Goal: Task Accomplishment & Management: Use online tool/utility

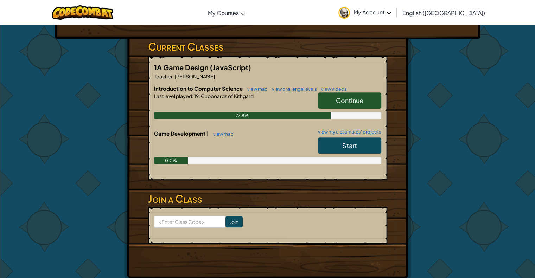
scroll to position [141, 0]
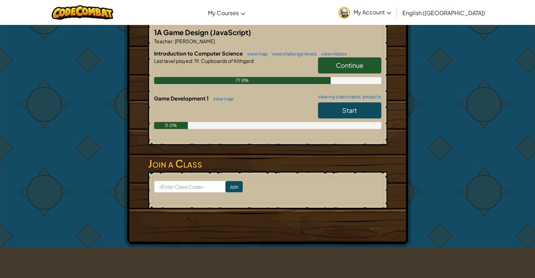
click at [333, 114] on link "Start" at bounding box center [349, 110] width 63 height 16
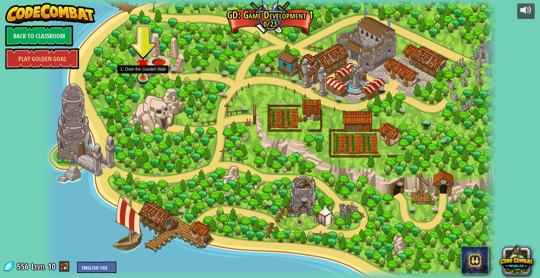
click at [144, 80] on link at bounding box center [143, 78] width 14 height 14
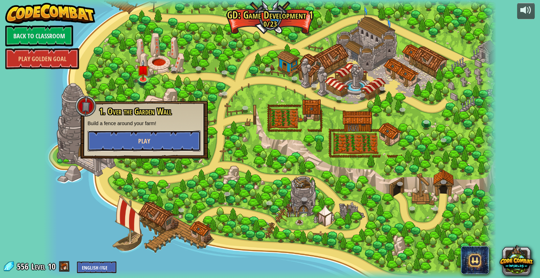
click at [163, 145] on button "Play" at bounding box center [144, 140] width 113 height 21
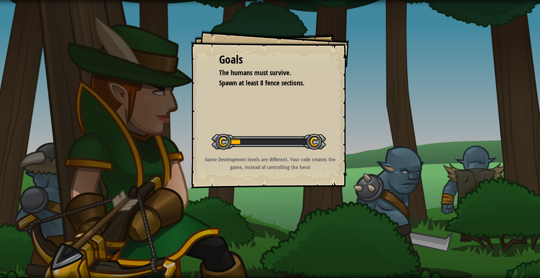
click at [163, 144] on div "Goals The humans must survive. Spawn at least 8 fence sections. Start Level Err…" at bounding box center [270, 139] width 540 height 278
drag, startPoint x: 335, startPoint y: 158, endPoint x: 326, endPoint y: 161, distance: 9.8
click at [326, 161] on p "Game Development levels are different. Your code creates the game, instead of c…" at bounding box center [270, 163] width 141 height 15
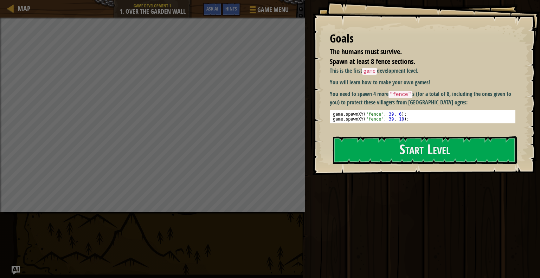
drag, startPoint x: 409, startPoint y: 121, endPoint x: 368, endPoint y: 117, distance: 41.0
click at [370, 117] on pre "1 2 game . spawnXY ( "fence" , 39 , 6 ) ; game . spawnXY ( "fence" , 39 , 10 ) …" at bounding box center [425, 116] width 191 height 13
drag, startPoint x: 357, startPoint y: 117, endPoint x: 381, endPoint y: 118, distance: 23.9
click at [381, 118] on div "game . spawnXY ( "fence" , 39 , 6 ) ; game . spawnXY ( "fence" , 39 , 10 ) ;" at bounding box center [425, 122] width 187 height 20
click at [383, 118] on div "game . spawnXY ( "fence" , 39 , 6 ) ; game . spawnXY ( "fence" , 39 , 10 ) ;" at bounding box center [425, 117] width 187 height 10
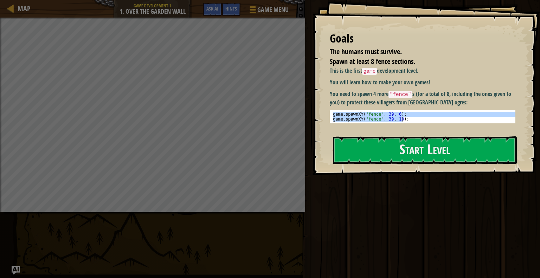
drag, startPoint x: 332, startPoint y: 114, endPoint x: 404, endPoint y: 120, distance: 72.3
click at [404, 120] on div "game . spawnXY ( "fence" , 39 , 6 ) ; game . spawnXY ( "fence" , 39 , 10 ) ;" at bounding box center [425, 122] width 187 height 20
type textarea "game.spawnXY("fence", 39, 6); game.spawnXY("fence", 39, 10);"
click at [414, 154] on button "Start Level" at bounding box center [425, 150] width 184 height 28
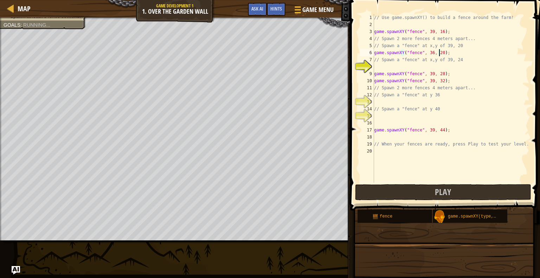
scroll to position [3, 5]
type textarea "// Spawn a "fence" at x,y of 39, 24"
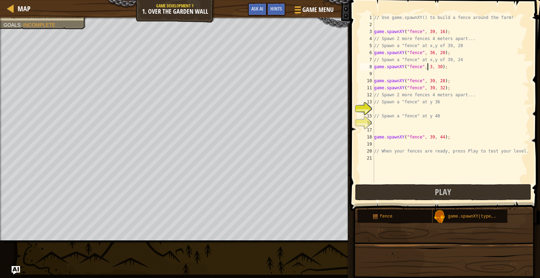
scroll to position [3, 4]
type textarea "game.spawnXY("fence", 39, 24);"
type textarea "// Spawn a "fence" at y 36"
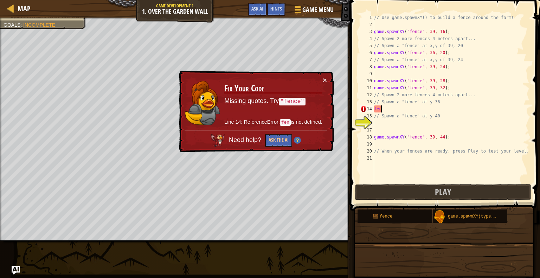
type textarea "f"
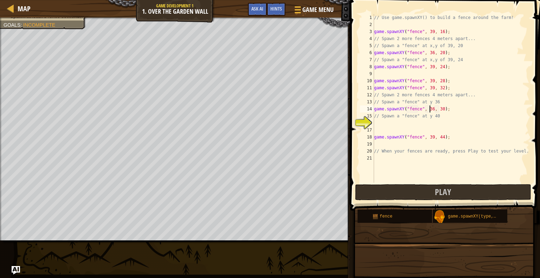
click at [429, 109] on div "// Use game.spawnXY() to build a fence around the farm! game . spawnXY ( "fence…" at bounding box center [451, 105] width 157 height 183
click at [431, 117] on div "game.spawn XY press enter" at bounding box center [439, 125] width 133 height 25
drag, startPoint x: 483, startPoint y: 106, endPoint x: 443, endPoint y: 107, distance: 40.4
click at [443, 107] on div "// Use game.spawnXY() to build a fence around the farm! game . spawnXY ( "fence…" at bounding box center [451, 105] width 157 height 183
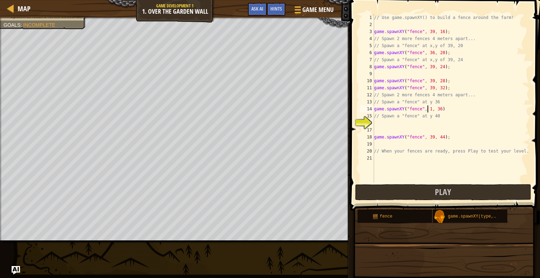
type textarea "// Spawn a "fence" at y 40"
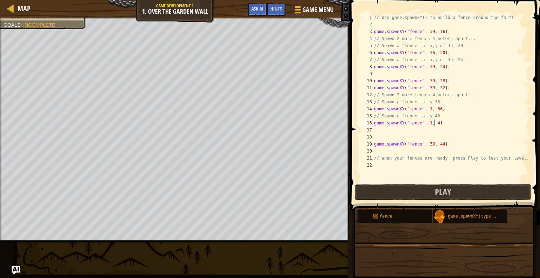
scroll to position [3, 5]
click at [430, 196] on button "Play" at bounding box center [443, 192] width 176 height 16
click at [426, 110] on div "// Use game.spawnXY() to build a fence around the farm! game . spawnXY ( "fence…" at bounding box center [451, 105] width 157 height 183
type textarea "game.spawnXY("fence", 39, 40);"
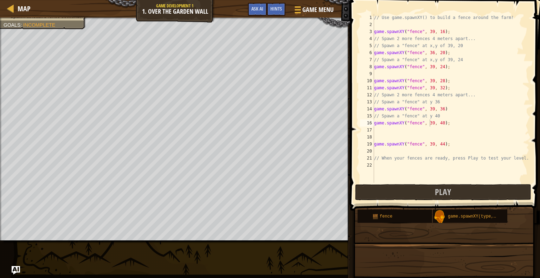
click at [423, 184] on span at bounding box center [445, 95] width 195 height 231
click at [423, 187] on button "Play" at bounding box center [443, 192] width 176 height 16
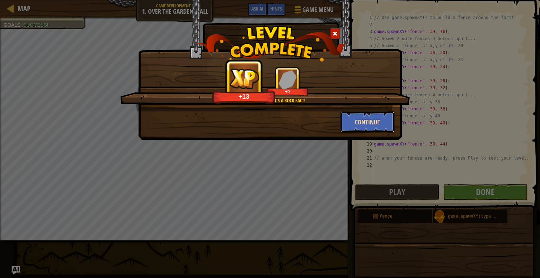
click at [373, 118] on button "Continue" at bounding box center [367, 121] width 54 height 21
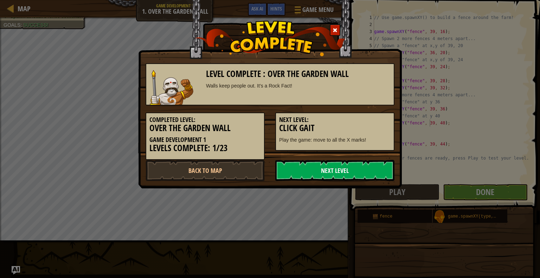
click at [377, 170] on link "Next Level" at bounding box center [334, 170] width 119 height 21
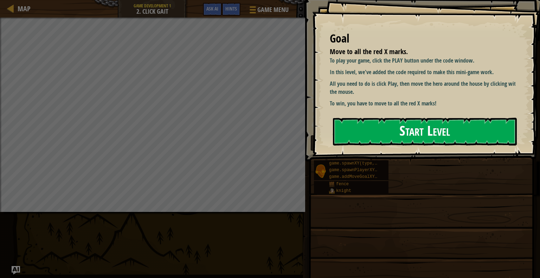
click at [375, 135] on button "Start Level" at bounding box center [425, 132] width 184 height 28
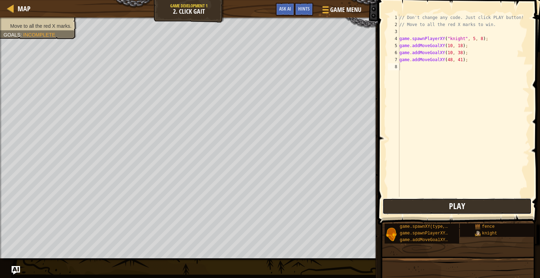
click at [399, 207] on button "Play" at bounding box center [457, 206] width 149 height 16
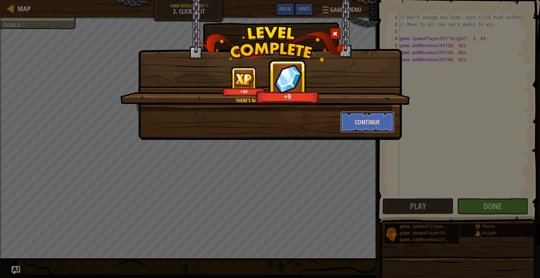
click at [371, 122] on button "Continue" at bounding box center [367, 121] width 54 height 21
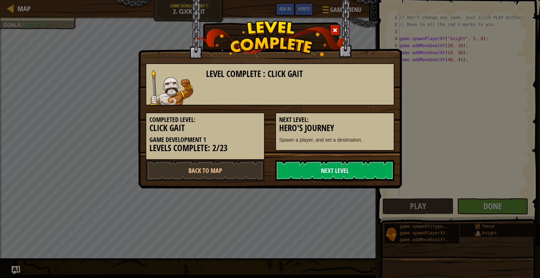
click at [368, 168] on link "Next Level" at bounding box center [334, 170] width 119 height 21
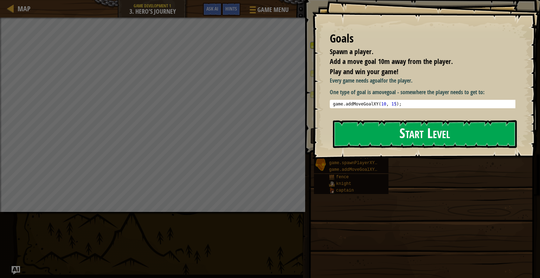
click at [393, 135] on button "Start Level" at bounding box center [425, 134] width 184 height 28
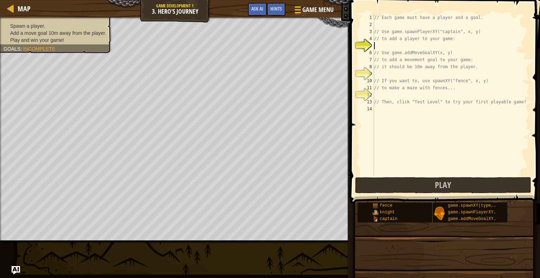
click at [398, 47] on div "// Each game must have a player and a goal. // Use game.spawnPlayerXY("captain"…" at bounding box center [451, 102] width 157 height 176
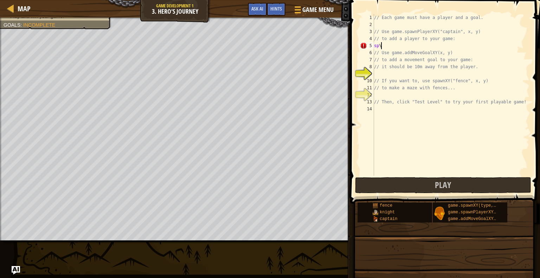
scroll to position [3, 0]
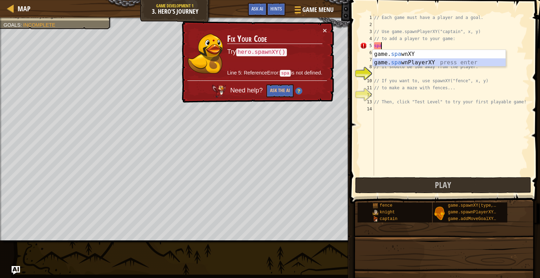
click at [397, 63] on div "game. spa wnXY press enter game. spa wnPlayerXY press enter" at bounding box center [439, 67] width 133 height 34
type textarea "var player = game.spawnPlayerXY("captain", 36, 30);"
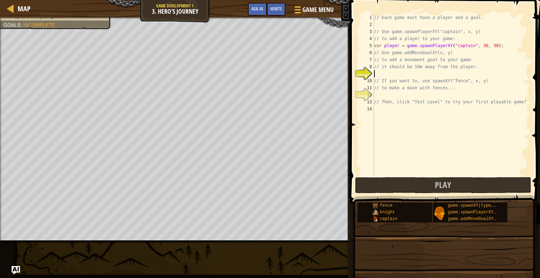
click at [437, 74] on div "// Each game must have a player and a goal. // Use game.spawnPlayerXY("captain"…" at bounding box center [451, 102] width 157 height 176
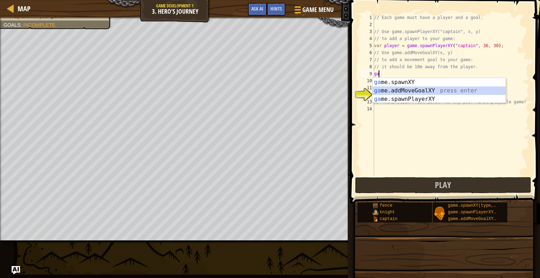
click at [423, 90] on div "ga me.spawnXY press enter ga me.addMoveGoalXY press enter ga me.spawnPlayerXY p…" at bounding box center [439, 99] width 133 height 42
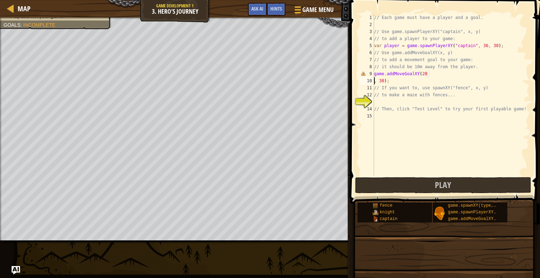
scroll to position [3, 0]
type textarea "game.addMoveGoalXY(20, 30);"
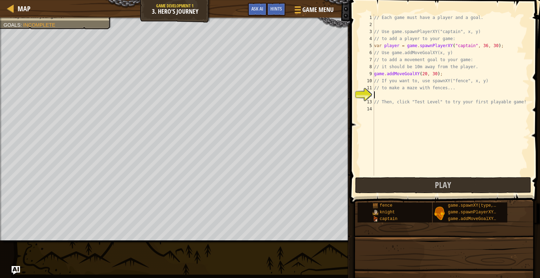
click at [384, 93] on div "// Each game must have a player and a goal. // Use game.spawnPlayerXY("captain"…" at bounding box center [451, 102] width 157 height 176
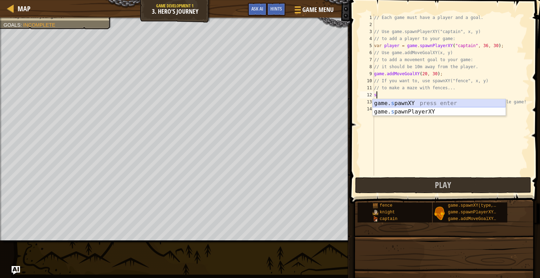
click at [386, 104] on div "game. s pawnXY press enter game. s pawnPlayerXY press enter" at bounding box center [439, 116] width 133 height 34
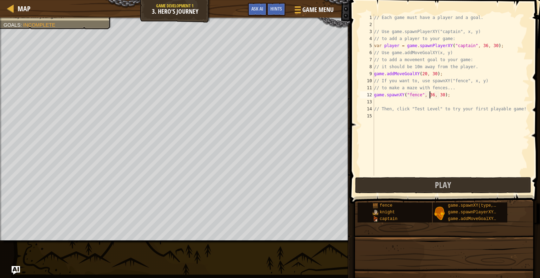
click at [430, 96] on div "// Each game must have a player and a goal. // Use game.spawnPlayerXY("captain"…" at bounding box center [451, 102] width 157 height 176
type textarea "game.spawnXY("fence", 50, 30);"
click at [396, 182] on button "Play" at bounding box center [443, 185] width 176 height 16
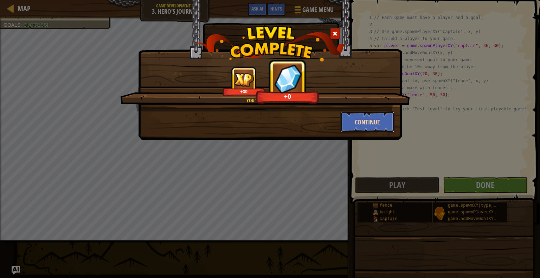
click at [363, 120] on button "Continue" at bounding box center [367, 121] width 54 height 21
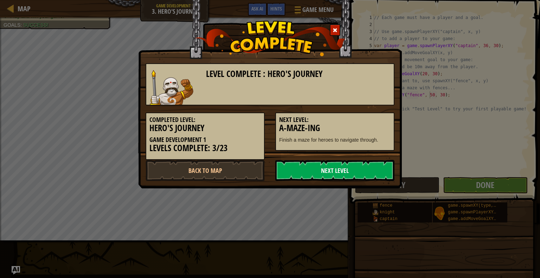
click at [341, 172] on link "Next Level" at bounding box center [334, 170] width 119 height 21
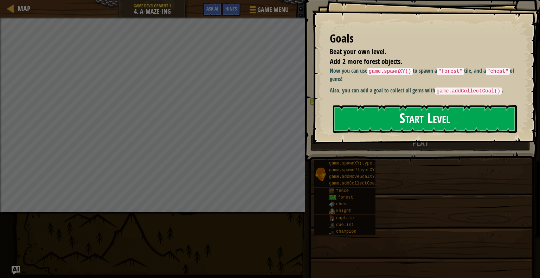
click at [366, 124] on button "Start Level" at bounding box center [425, 119] width 184 height 28
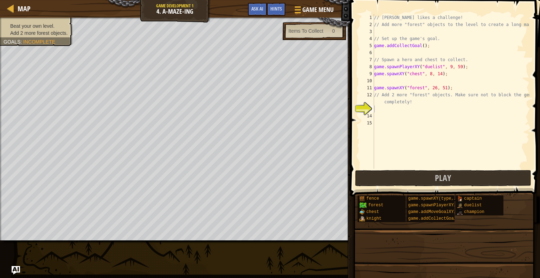
click at [359, 56] on div "1 2 3 4 5 6 7 8 9 10 11 12 13 14 15 // [PERSON_NAME] likes a challenge! // Add …" at bounding box center [444, 91] width 171 height 155
click at [419, 47] on div "// [PERSON_NAME] likes a challenge! // Add more "forest" objects to the level t…" at bounding box center [451, 98] width 157 height 169
type textarea "game.addCollectGoal();"
click at [422, 46] on div "// [PERSON_NAME] likes a challenge! // Add more "forest" objects to the level t…" at bounding box center [451, 98] width 157 height 169
click at [419, 46] on div "// [PERSON_NAME] likes a challenge! // Add more "forest" objects to the level t…" at bounding box center [451, 98] width 157 height 169
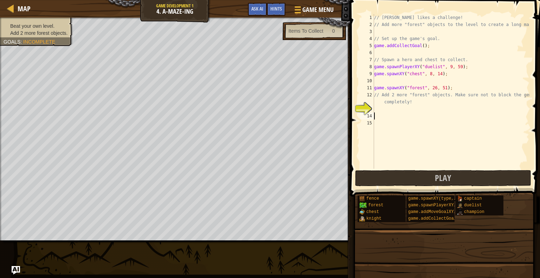
click at [391, 115] on div "// [PERSON_NAME] likes a challenge! // Add more "forest" objects to the level t…" at bounding box center [451, 98] width 157 height 169
click at [385, 111] on div "// [PERSON_NAME] likes a challenge! // Add more "forest" objects to the level t…" at bounding box center [451, 98] width 157 height 169
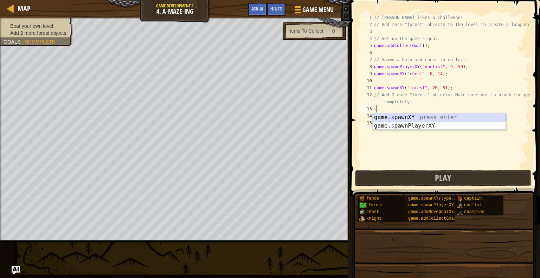
click at [383, 114] on div "game. s pawnXY press enter game. s pawnPlayerXY press enter" at bounding box center [439, 130] width 133 height 34
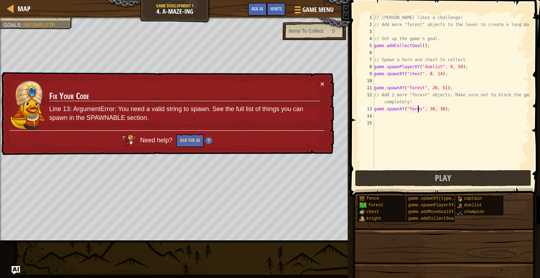
scroll to position [3, 4]
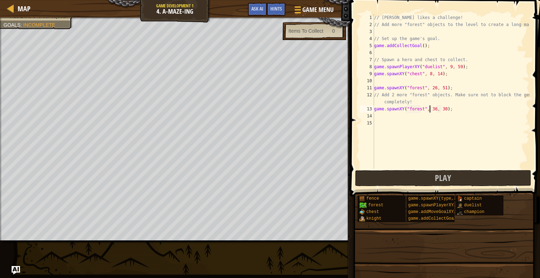
click at [431, 108] on div "// [PERSON_NAME] likes a challenge! // Add more "forest" objects to the level t…" at bounding box center [451, 98] width 157 height 169
type textarea "game.spawnXY("forest", 36, 30);"
click at [397, 115] on div "// [PERSON_NAME] likes a challenge! // Add more "forest" objects to the level t…" at bounding box center [451, 98] width 157 height 169
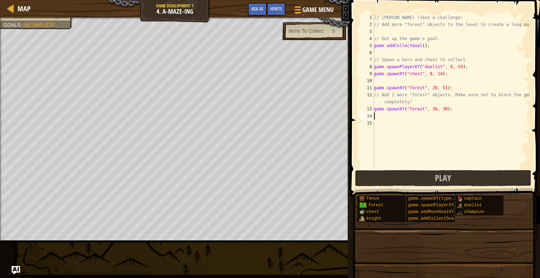
type textarea "g"
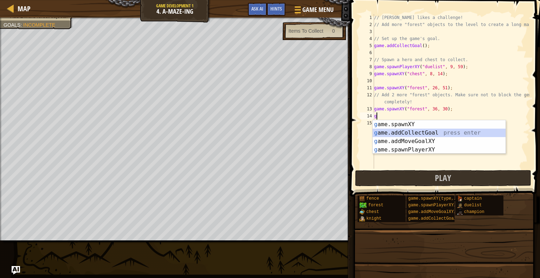
click at [392, 131] on div "g ame.spawnXY press enter g ame.addCollectGoal press enter g ame.addMoveGoalXY …" at bounding box center [439, 145] width 133 height 51
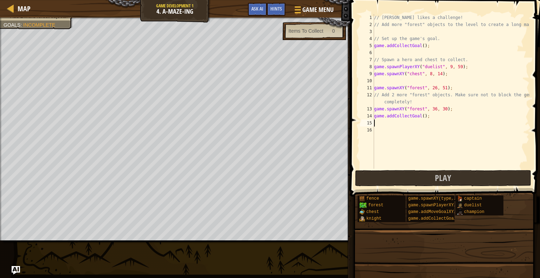
type textarea "f"
click at [425, 114] on div "// [PERSON_NAME] likes a challenge! // Add more "forest" objects to the level t…" at bounding box center [451, 98] width 157 height 169
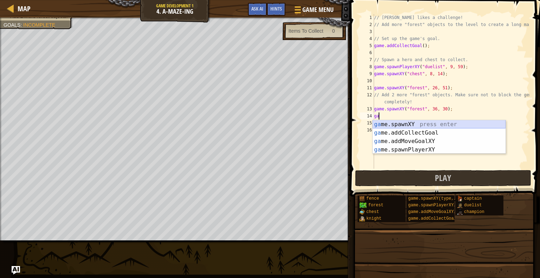
click at [407, 126] on div "ga me.spawnXY press enter ga me.addCollectGoal press enter ga me.addMoveGoalXY …" at bounding box center [439, 145] width 133 height 51
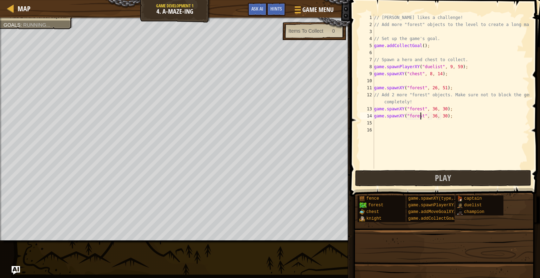
scroll to position [3, 4]
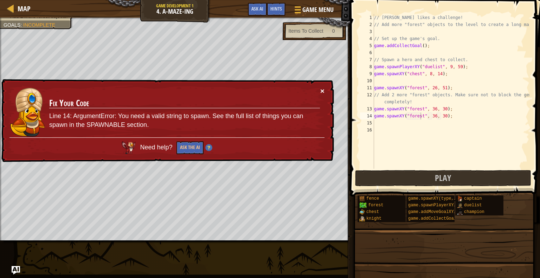
click at [321, 91] on button "×" at bounding box center [322, 90] width 4 height 7
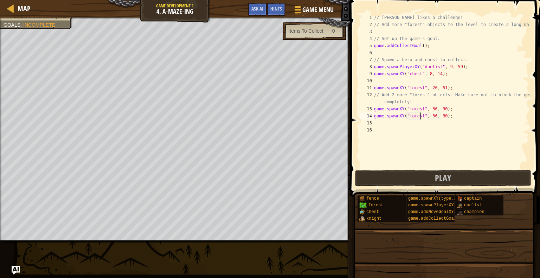
click at [440, 116] on div "// [PERSON_NAME] likes a challenge! // Add more "forest" objects to the level t…" at bounding box center [451, 98] width 157 height 169
click at [419, 45] on div "// [PERSON_NAME] likes a challenge! // Add more "forest" objects to the level t…" at bounding box center [451, 98] width 157 height 169
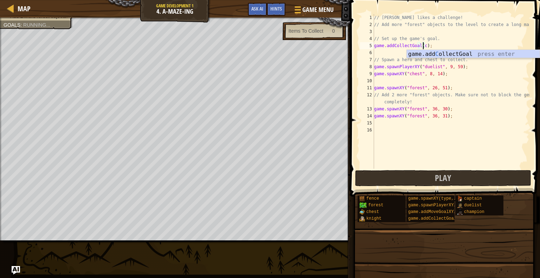
scroll to position [3, 4]
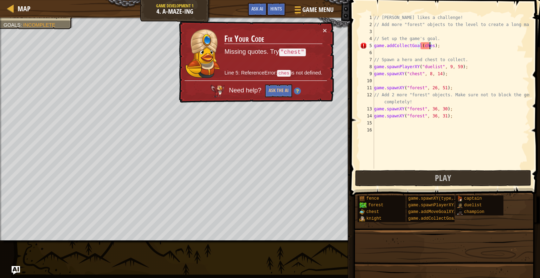
type textarea "game.addCollectGoal(chest);"
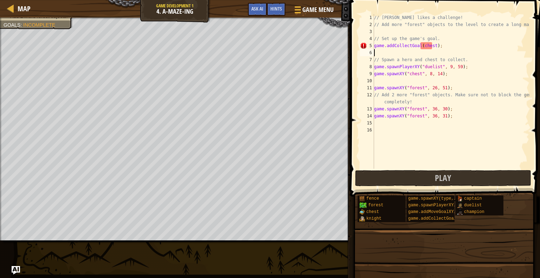
click at [426, 51] on div "// [PERSON_NAME] likes a challenge! // Add more "forest" objects to the level t…" at bounding box center [451, 98] width 157 height 169
click at [429, 41] on div "// [PERSON_NAME] likes a challenge! // Add more "forest" objects to the level t…" at bounding box center [451, 98] width 157 height 169
click at [429, 46] on div "// [PERSON_NAME] likes a challenge! // Add more "forest" objects to the level t…" at bounding box center [451, 98] width 157 height 169
type textarea "game.addCollectGoal(chest);"
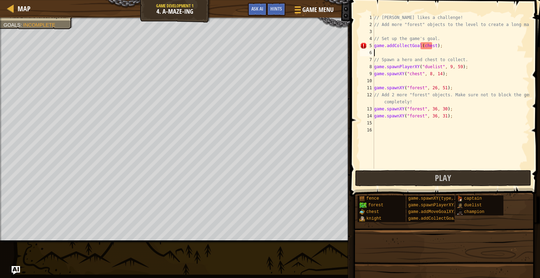
click at [440, 50] on div "// [PERSON_NAME] likes a challenge! // Add more "forest" objects to the level t…" at bounding box center [451, 98] width 157 height 169
click at [428, 47] on div "// [PERSON_NAME] likes a challenge! // Add more "forest" objects to the level t…" at bounding box center [451, 98] width 157 height 169
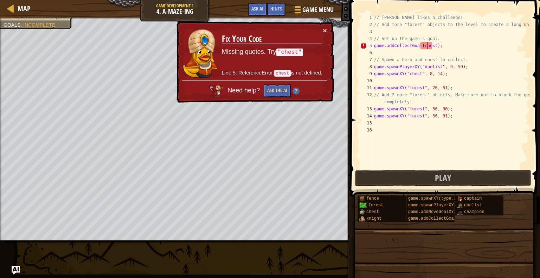
click at [396, 57] on div "// [PERSON_NAME] likes a challenge! // Add more "forest" objects to the level t…" at bounding box center [451, 98] width 157 height 169
click at [326, 30] on button "×" at bounding box center [325, 30] width 4 height 7
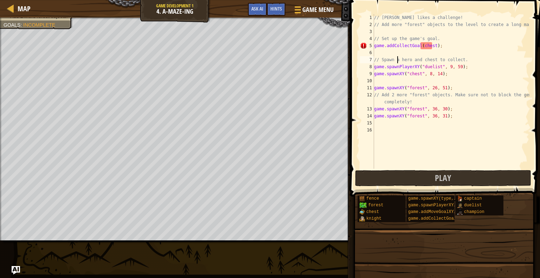
click at [428, 59] on div "// [PERSON_NAME] likes a challenge! // Add more "forest" objects to the level t…" at bounding box center [451, 98] width 157 height 169
click at [431, 45] on div "// [PERSON_NAME] likes a challenge! // Add more "forest" objects to the level t…" at bounding box center [451, 98] width 157 height 169
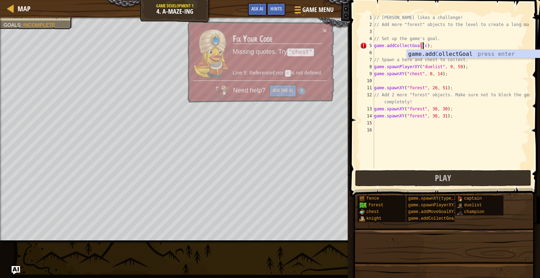
type textarea "game.addCollectGoal();"
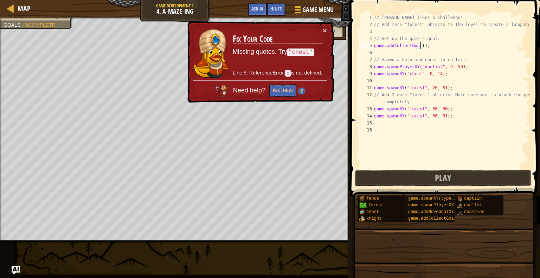
click at [393, 83] on div "// [PERSON_NAME] likes a challenge! // Add more "forest" objects to the level t…" at bounding box center [451, 98] width 157 height 169
drag, startPoint x: 429, startPoint y: 50, endPoint x: 358, endPoint y: 44, distance: 72.0
click at [358, 44] on div "1 2 3 4 5 6 7 8 9 10 11 12 13 14 15 16 // [PERSON_NAME] likes a challenge! // A…" at bounding box center [444, 112] width 192 height 217
click at [383, 86] on div "// [PERSON_NAME] likes a challenge! // Add more "forest" objects to the level t…" at bounding box center [451, 98] width 157 height 169
type textarea "game.spawnXY("forest", 26, 51);"
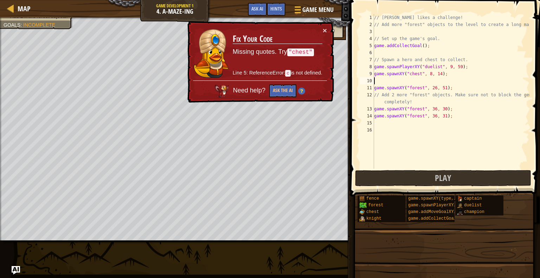
click at [380, 78] on div "// [PERSON_NAME] likes a challenge! // Add more "forest" objects to the level t…" at bounding box center [451, 98] width 157 height 169
paste textarea "game.addCollectGoal();"
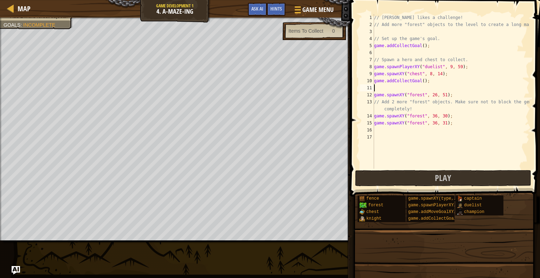
click at [421, 80] on div "// [PERSON_NAME] likes a challenge! // Add more "forest" objects to the level t…" at bounding box center [451, 98] width 157 height 169
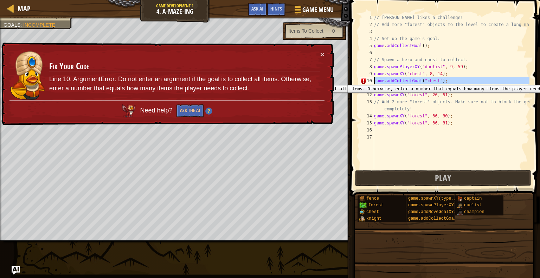
click at [361, 80] on div "10" at bounding box center [367, 80] width 14 height 7
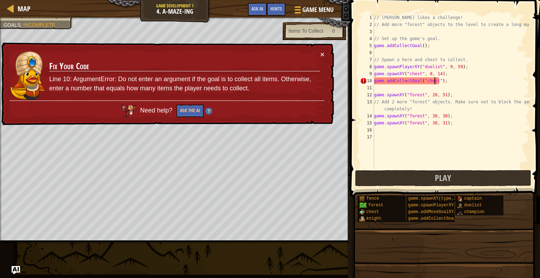
click at [435, 81] on div "// [PERSON_NAME] likes a challenge! // Add more "forest" objects to the level t…" at bounding box center [451, 98] width 157 height 169
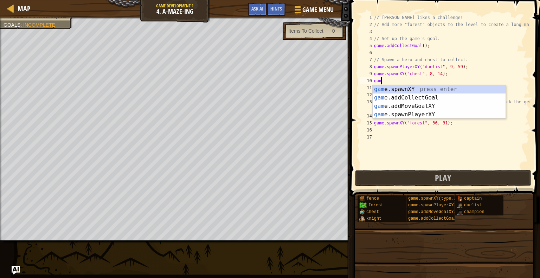
scroll to position [3, 0]
type textarea "g"
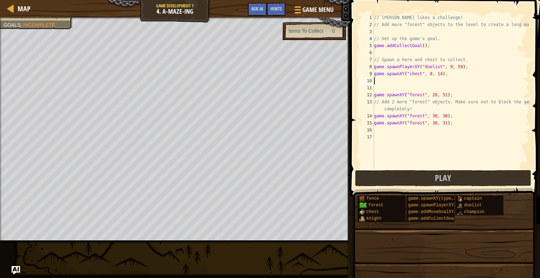
click at [415, 84] on div "// [PERSON_NAME] likes a challenge! // Add more "forest" objects to the level t…" at bounding box center [451, 98] width 157 height 169
click at [400, 181] on button "Play" at bounding box center [443, 178] width 176 height 16
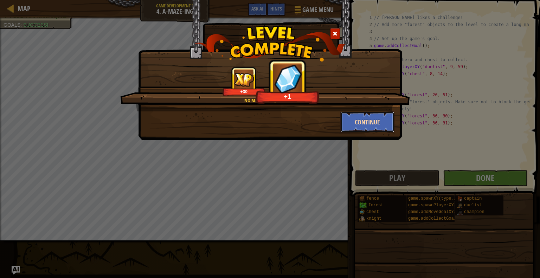
drag, startPoint x: 358, startPoint y: 123, endPoint x: 355, endPoint y: 126, distance: 4.2
click at [355, 126] on button "Continue" at bounding box center [367, 121] width 54 height 21
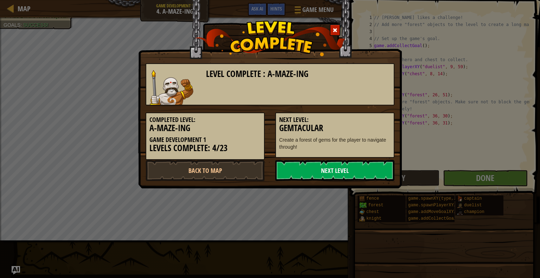
click at [367, 171] on link "Next Level" at bounding box center [334, 170] width 119 height 21
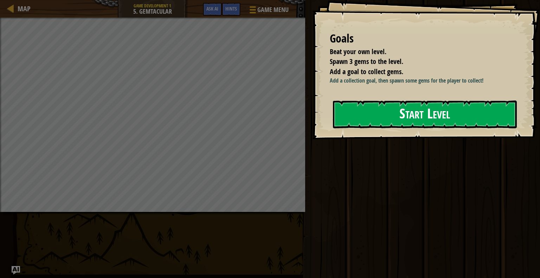
click at [357, 107] on button "Start Level" at bounding box center [425, 115] width 184 height 28
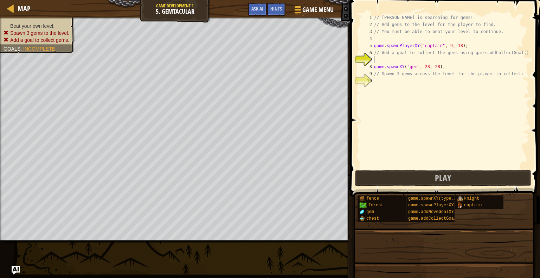
click at [416, 60] on div "// [PERSON_NAME] is searching for gems! // Add gems to the level for the player…" at bounding box center [451, 98] width 157 height 169
type textarea "g"
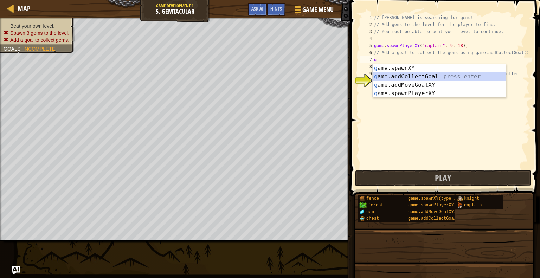
click at [417, 75] on div "g ame.spawnXY press enter g ame.addCollectGoal press enter g ame.addMoveGoalXY …" at bounding box center [439, 89] width 133 height 51
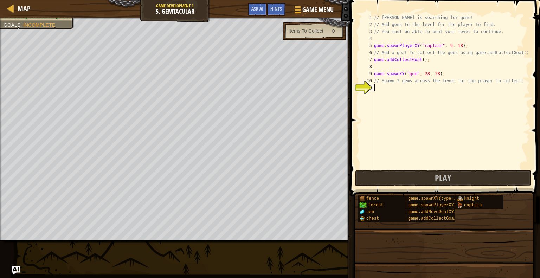
click at [408, 92] on div "// [PERSON_NAME] is searching for gems! // Add gems to the level for the player…" at bounding box center [451, 98] width 157 height 169
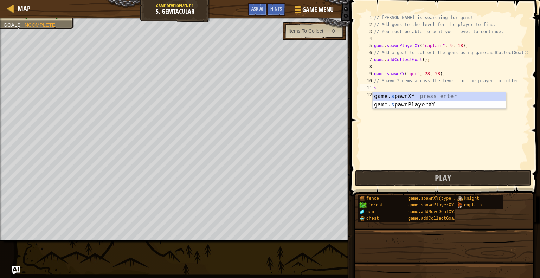
click at [408, 92] on div "game. s pawnXY press enter game. s pawnPlayerXY press enter" at bounding box center [439, 109] width 133 height 34
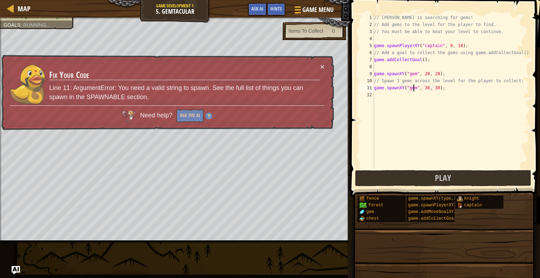
scroll to position [3, 3]
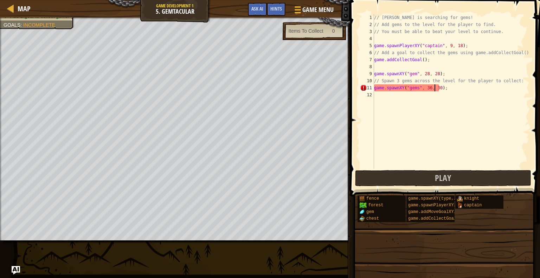
click at [434, 90] on div "// [PERSON_NAME] is searching for gems! // Add gems to the level for the player…" at bounding box center [451, 98] width 157 height 169
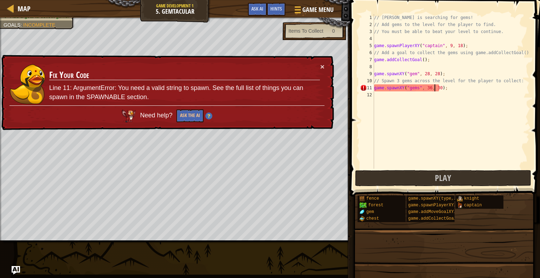
click at [414, 87] on div "// [PERSON_NAME] is searching for gems! // Add gems to the level for the player…" at bounding box center [451, 98] width 157 height 169
type textarea "game.spawnXY("gem", 36, 30);"
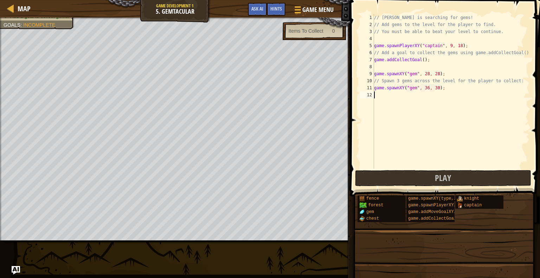
click at [418, 99] on div "// [PERSON_NAME] is searching for gems! // Add gems to the level for the player…" at bounding box center [451, 98] width 157 height 169
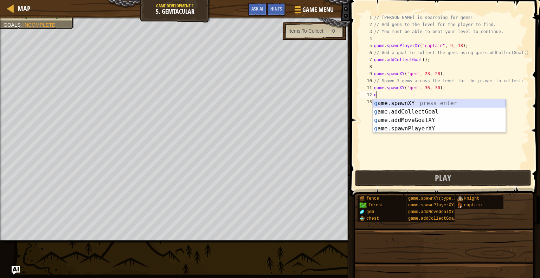
click at [419, 99] on div "g ame.spawnXY press enter g ame.addCollectGoal press enter g ame.addMoveGoalXY …" at bounding box center [439, 124] width 133 height 51
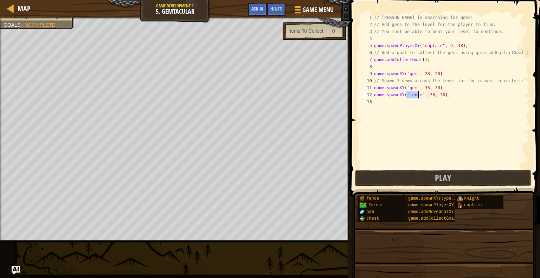
click at [428, 95] on div "// [PERSON_NAME] is searching for gems! // Add gems to the level for the player…" at bounding box center [451, 98] width 157 height 169
click at [415, 96] on div "// [PERSON_NAME] is searching for gems! // Add gems to the level for the player…" at bounding box center [451, 98] width 157 height 169
click at [426, 97] on div "// [PERSON_NAME] is searching for gems! // Add gems to the level for the player…" at bounding box center [451, 98] width 157 height 169
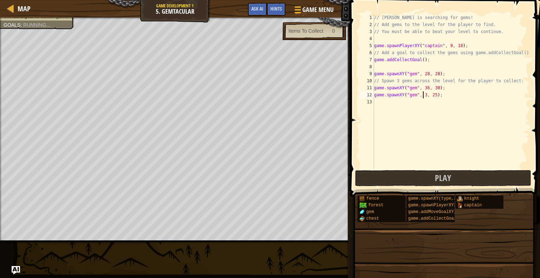
scroll to position [3, 4]
type textarea "game.spawnXY("gem", 28, 30);"
click at [429, 108] on div "// [PERSON_NAME] is searching for gems! // Add gems to the level for the player…" at bounding box center [451, 98] width 157 height 169
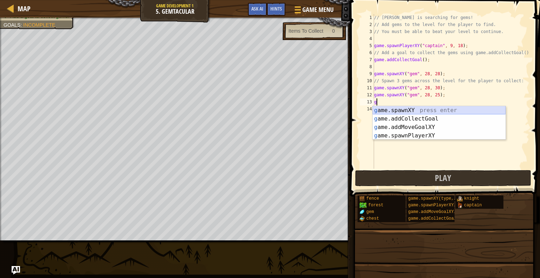
click at [432, 111] on div "g ame.spawnXY press enter g ame.addCollectGoal press enter g ame.addMoveGoalXY …" at bounding box center [439, 131] width 133 height 51
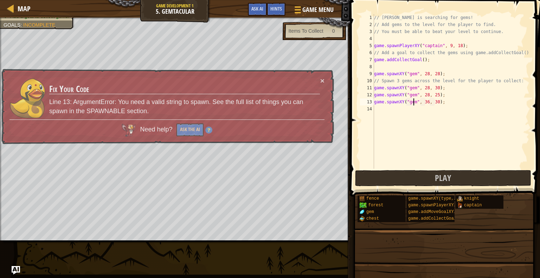
scroll to position [3, 3]
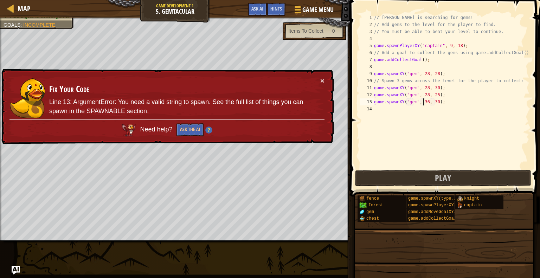
click at [423, 104] on div "// [PERSON_NAME] is searching for gems! // Add gems to the level for the player…" at bounding box center [451, 98] width 157 height 169
click at [417, 103] on div "// [PERSON_NAME] is searching for gems! // Add gems to the level for the player…" at bounding box center [451, 98] width 157 height 169
click at [429, 105] on div "// [PERSON_NAME] is searching for gems! // Add gems to the level for the player…" at bounding box center [451, 98] width 157 height 169
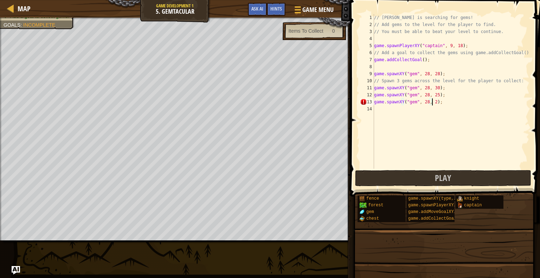
scroll to position [3, 5]
type textarea "game.spawnXY("gem", 28, 23);"
click at [415, 180] on button "Play" at bounding box center [443, 178] width 176 height 16
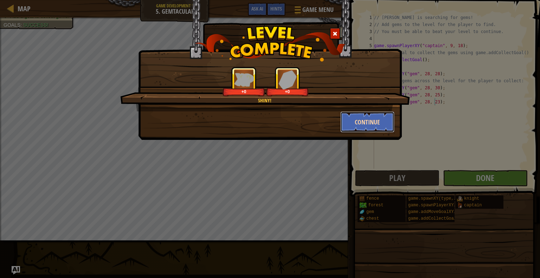
click at [377, 119] on button "Continue" at bounding box center [367, 121] width 54 height 21
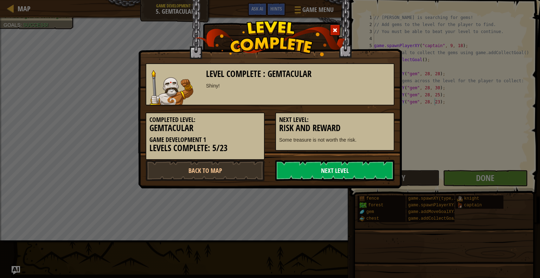
click at [380, 172] on link "Next Level" at bounding box center [334, 170] width 119 height 21
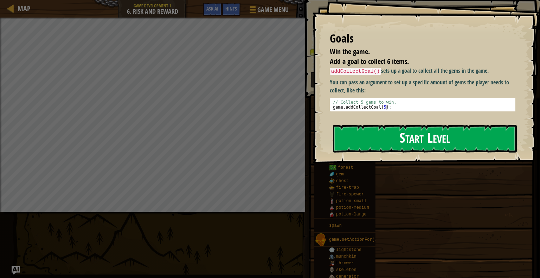
click at [386, 139] on button "Start Level" at bounding box center [425, 139] width 184 height 28
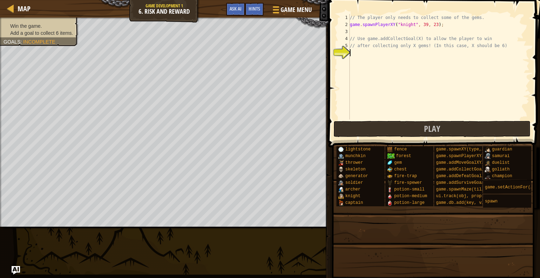
click at [354, 59] on div "// The player only needs to collect some of the gems. game . spawnPlayerXY ( "k…" at bounding box center [438, 74] width 181 height 120
type textarea "g"
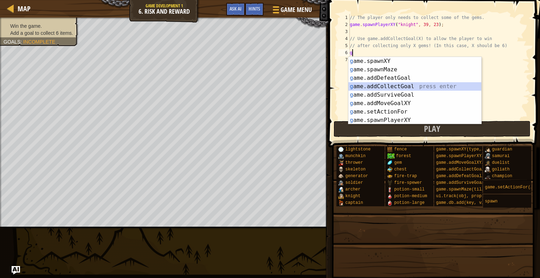
click at [387, 83] on div "g ame.spawnXY press enter g ame.spawnMaze press enter g ame.addDefeatGoal press…" at bounding box center [414, 99] width 133 height 84
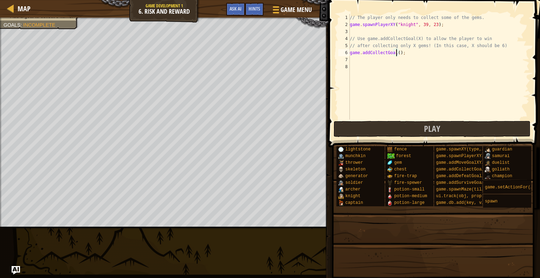
click at [397, 53] on div "// The player only needs to collect some of the gems. game . spawnPlayerXY ( "k…" at bounding box center [438, 74] width 181 height 120
type textarea "game.addCollectGoal(6);"
click at [411, 128] on button "Play" at bounding box center [432, 129] width 197 height 16
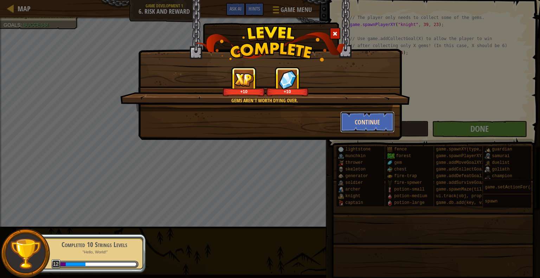
drag, startPoint x: 362, startPoint y: 98, endPoint x: 348, endPoint y: 121, distance: 26.2
click at [348, 121] on button "Continue" at bounding box center [367, 121] width 54 height 21
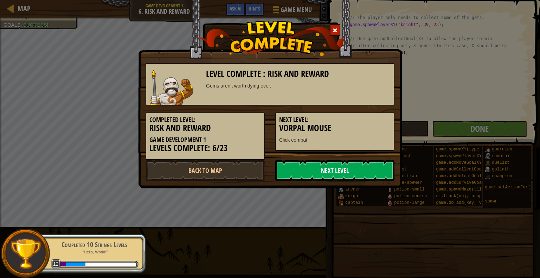
click at [310, 168] on link "Next Level" at bounding box center [334, 170] width 119 height 21
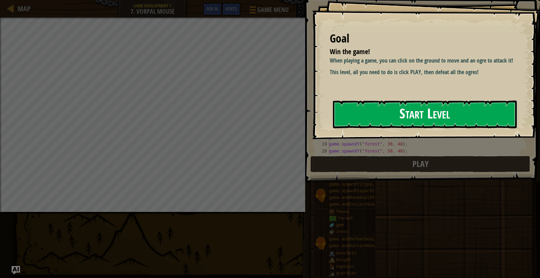
click at [340, 116] on button "Start Level" at bounding box center [425, 115] width 184 height 28
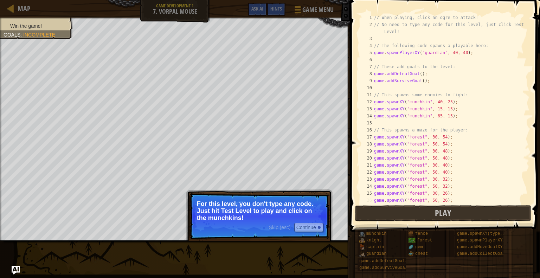
click at [420, 201] on div "// When playing, click an ogre to attack! // No need to type any code for this …" at bounding box center [449, 116] width 152 height 204
type textarea "game.spawnXY("forest", 50, 26);"
click at [417, 206] on button "Play" at bounding box center [443, 213] width 176 height 16
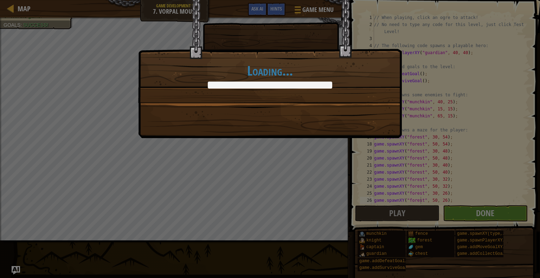
click at [516, 217] on div "Loading..." at bounding box center [270, 139] width 540 height 278
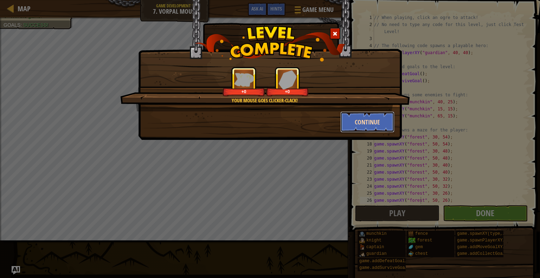
click at [367, 123] on button "Continue" at bounding box center [367, 121] width 54 height 21
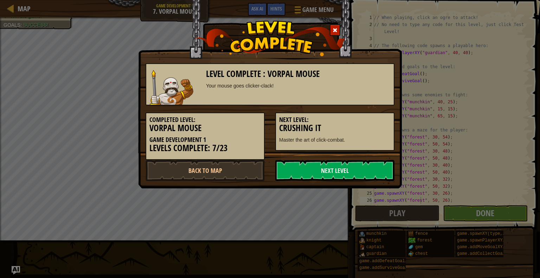
click at [368, 181] on div "Level Complete : Vorpal Mouse Your mouse goes clicker-[PERSON_NAME]! Completed …" at bounding box center [270, 94] width 264 height 188
click at [366, 161] on link "Next Level" at bounding box center [334, 170] width 119 height 21
